Goal: Navigation & Orientation: Find specific page/section

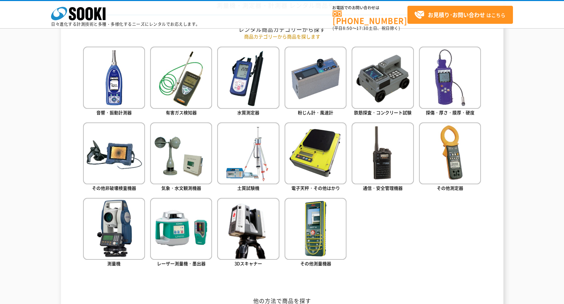
scroll to position [306, 0]
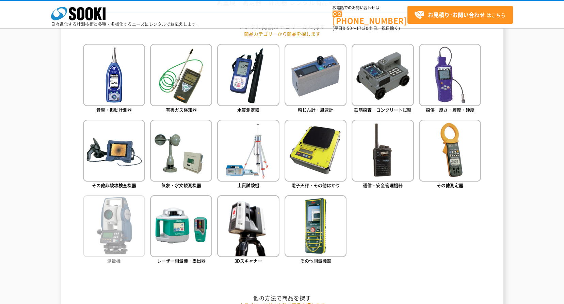
click at [119, 222] on img at bounding box center [114, 226] width 62 height 62
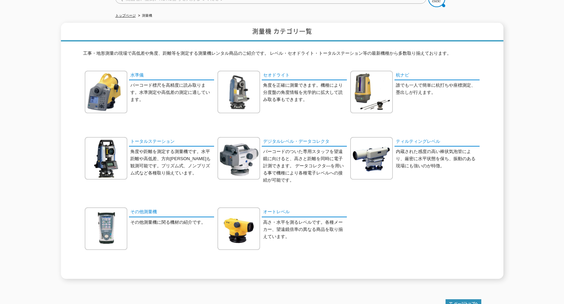
scroll to position [68, 0]
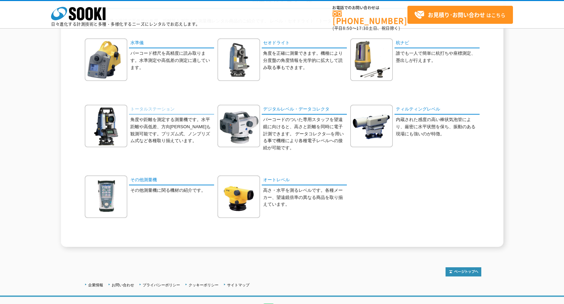
click at [155, 109] on link "トータルステーション" at bounding box center [171, 110] width 85 height 10
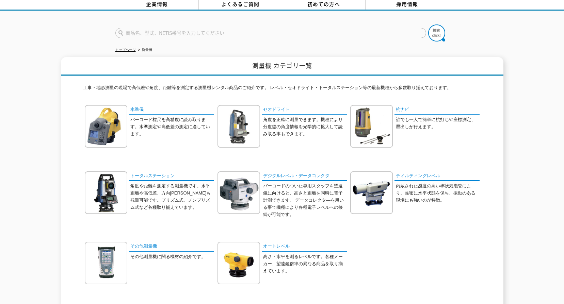
scroll to position [0, 0]
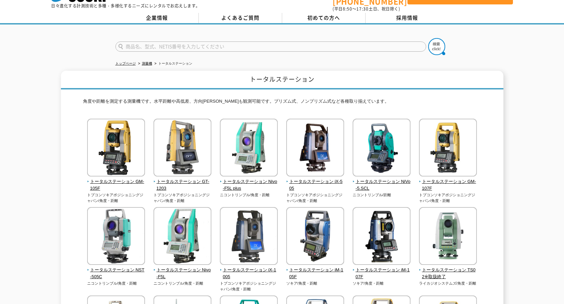
scroll to position [19, 0]
